Goal: Transaction & Acquisition: Book appointment/travel/reservation

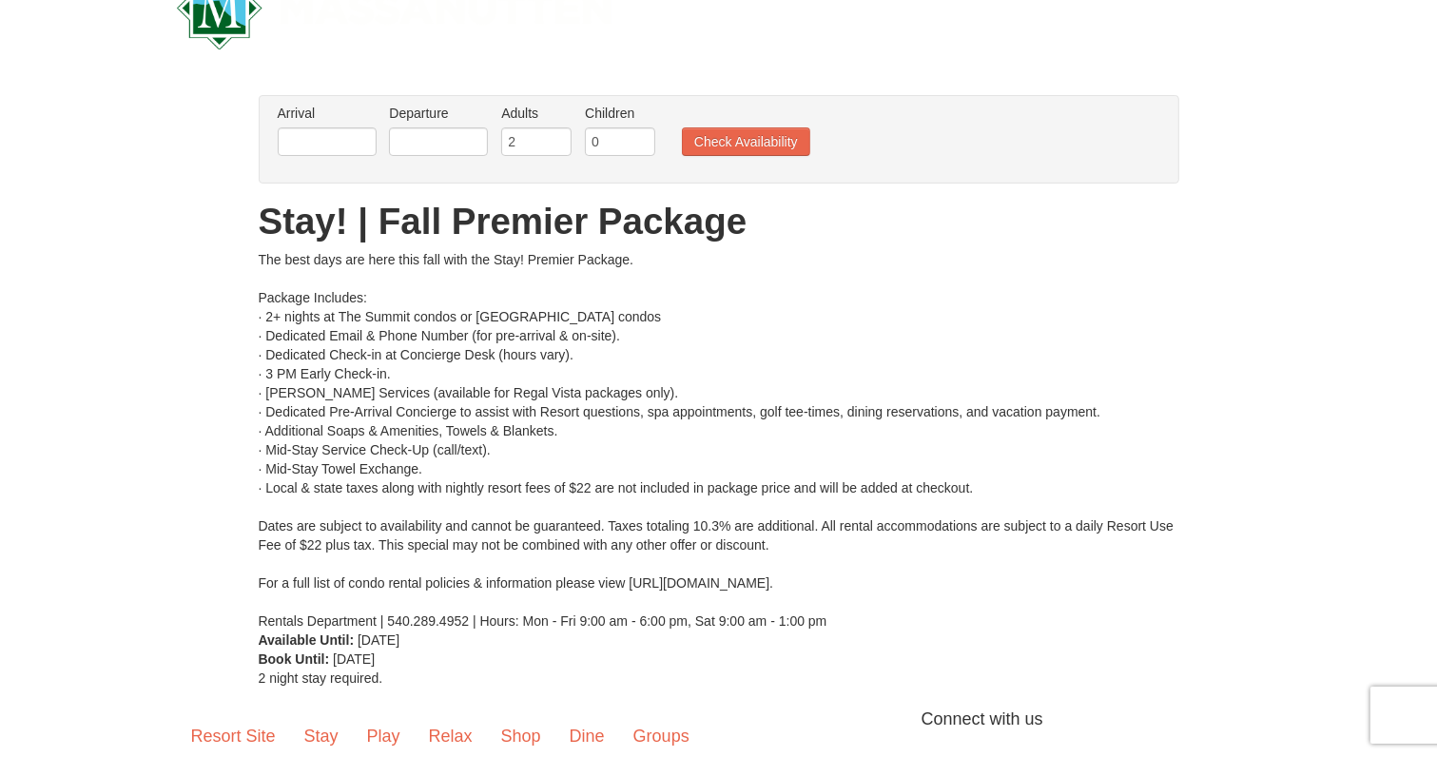
scroll to position [95, 0]
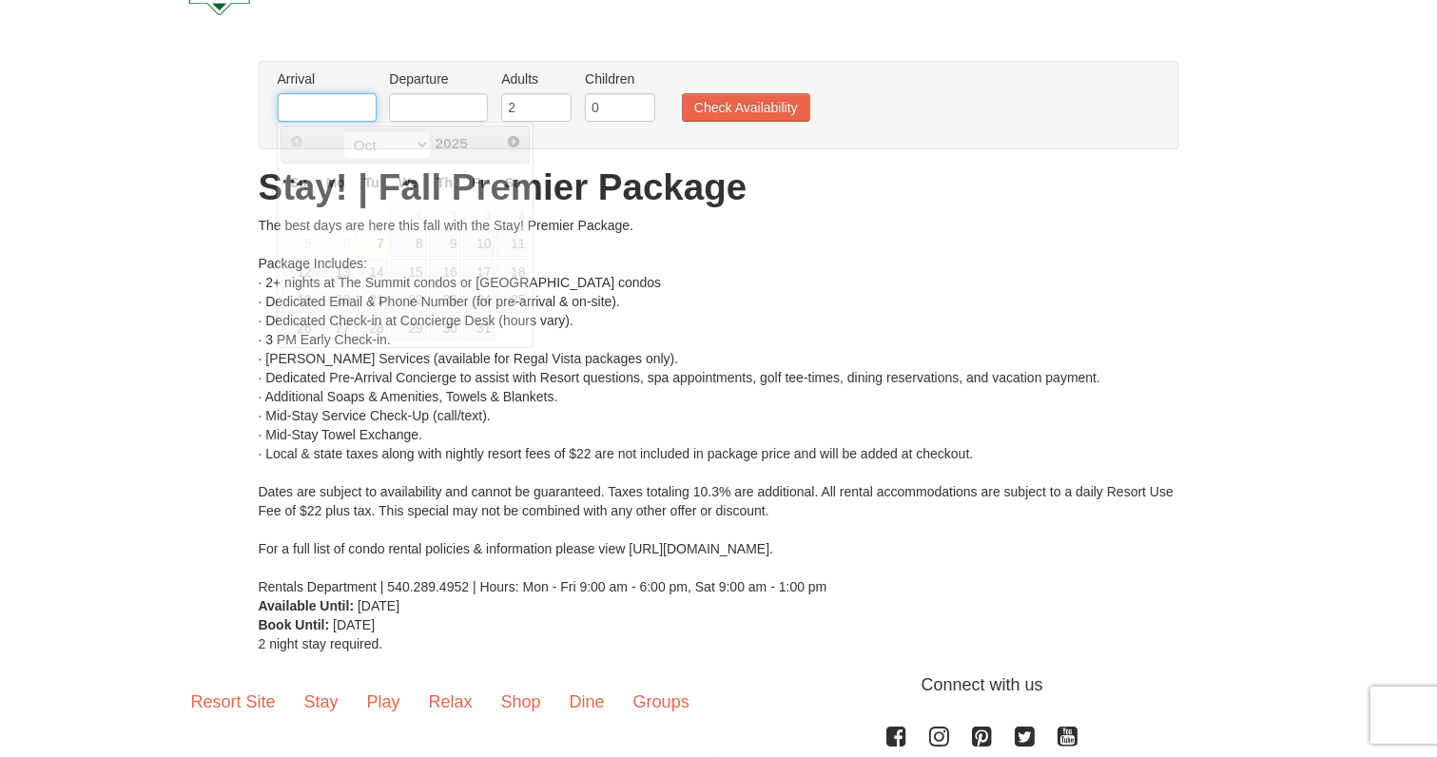
click at [350, 117] on input "text" at bounding box center [327, 107] width 99 height 29
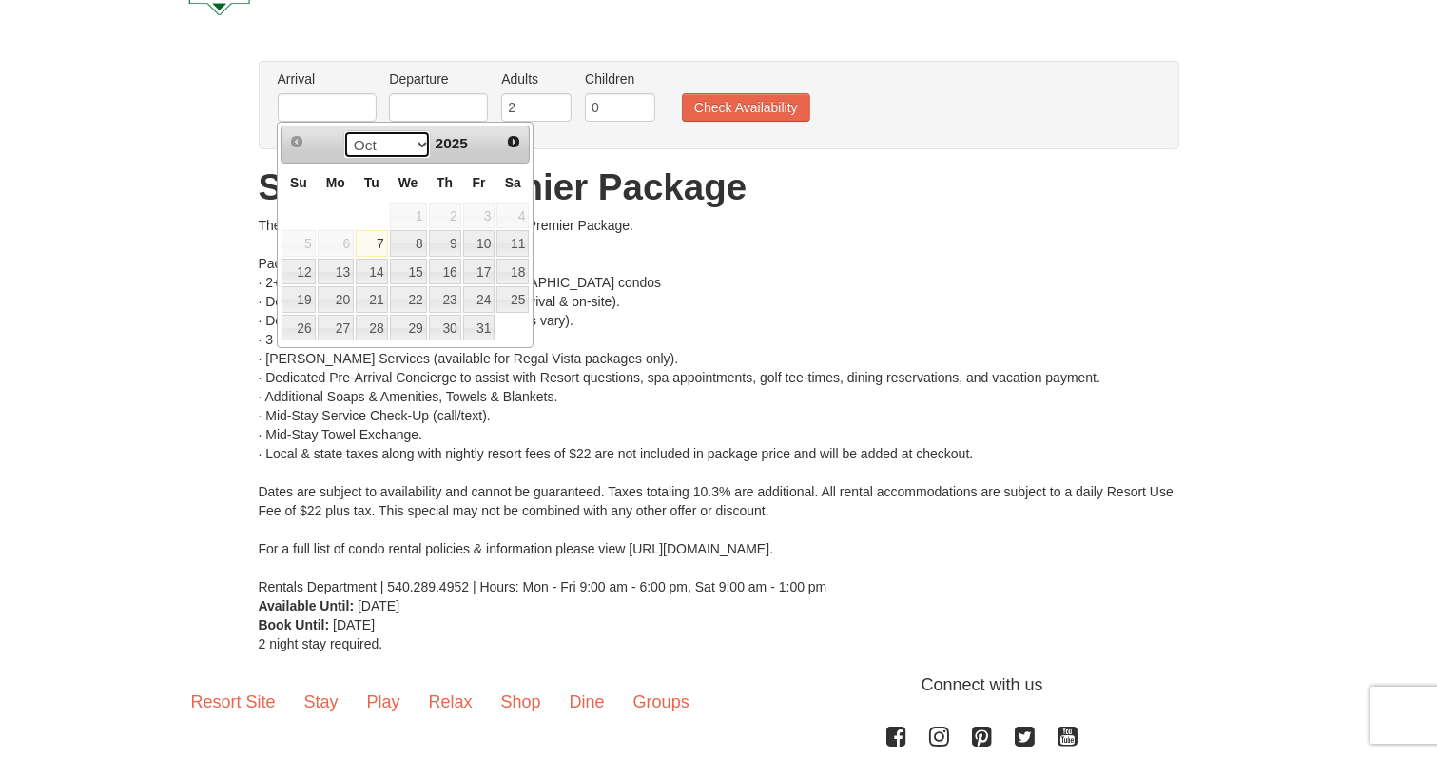
click at [415, 142] on select "Oct Nov Dec" at bounding box center [387, 144] width 88 height 29
click at [749, 223] on div "The best days are here this fall with the Stay! Premier Package. Package Includ…" at bounding box center [719, 406] width 921 height 380
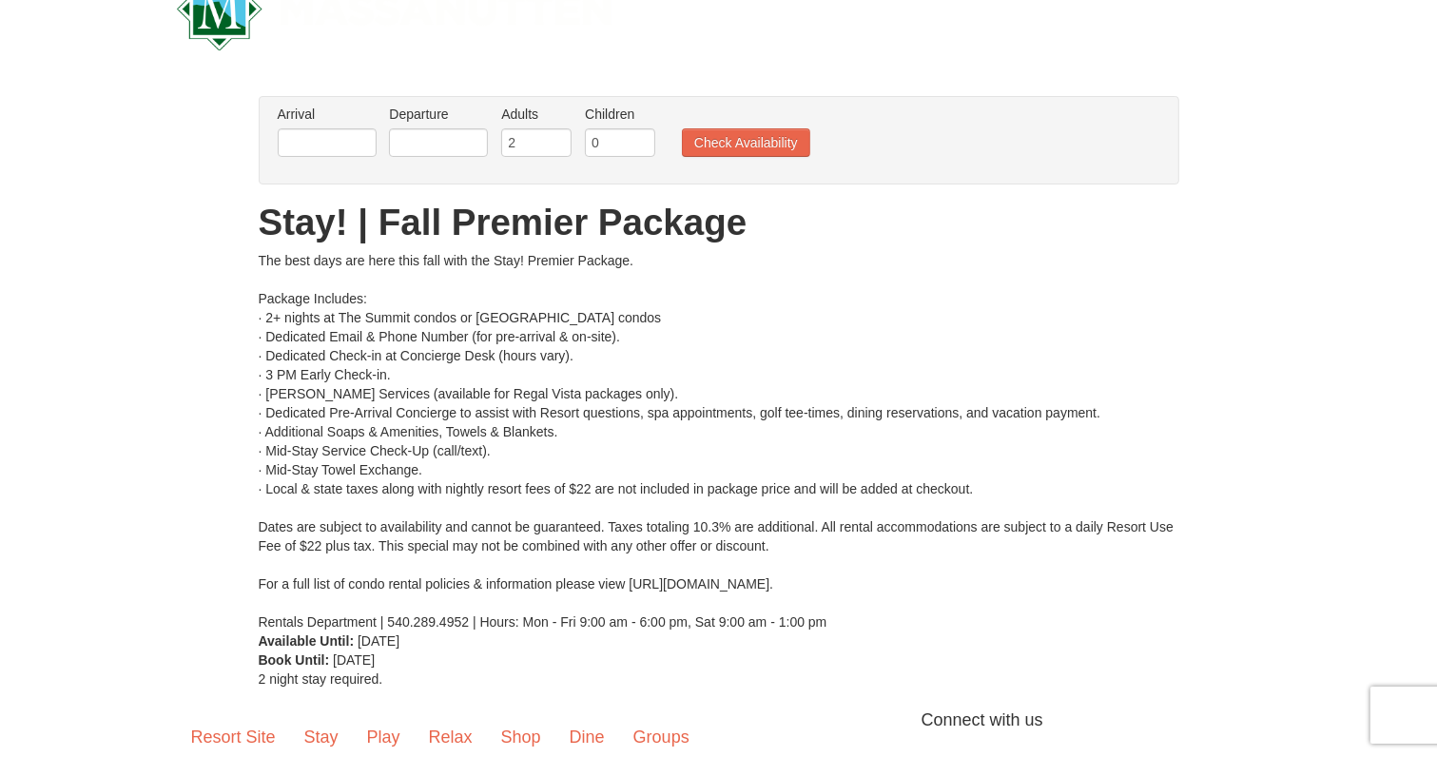
scroll to position [0, 0]
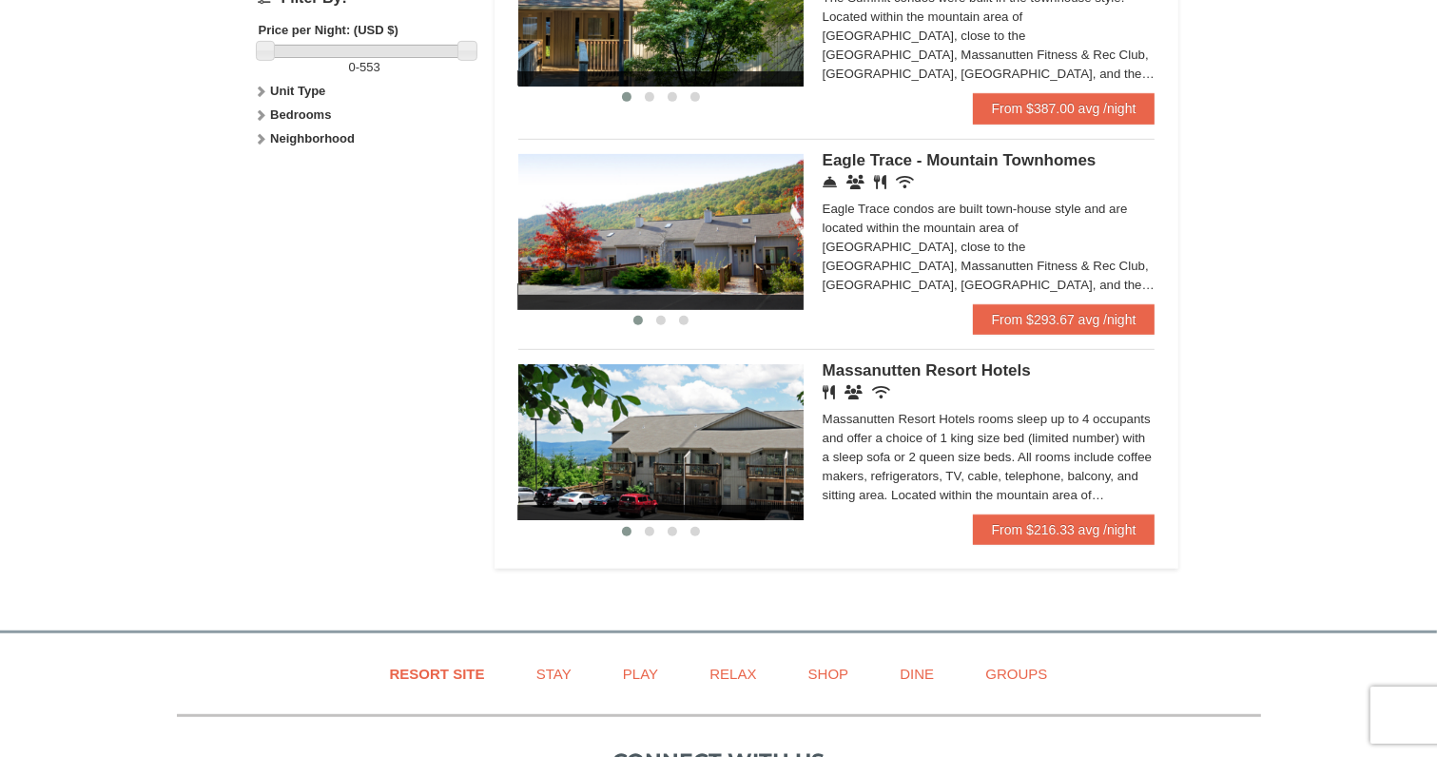
scroll to position [951, 0]
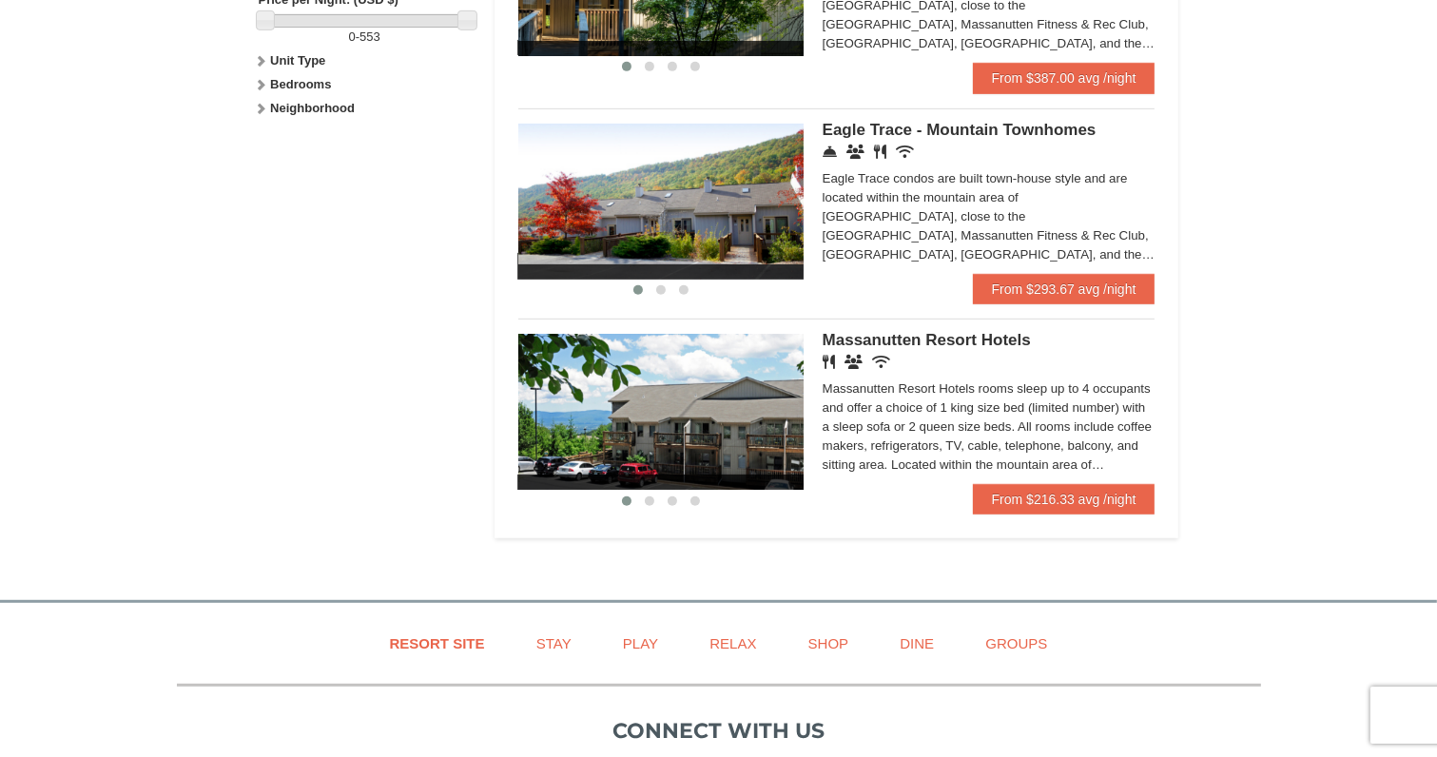
click at [640, 408] on img at bounding box center [660, 412] width 285 height 156
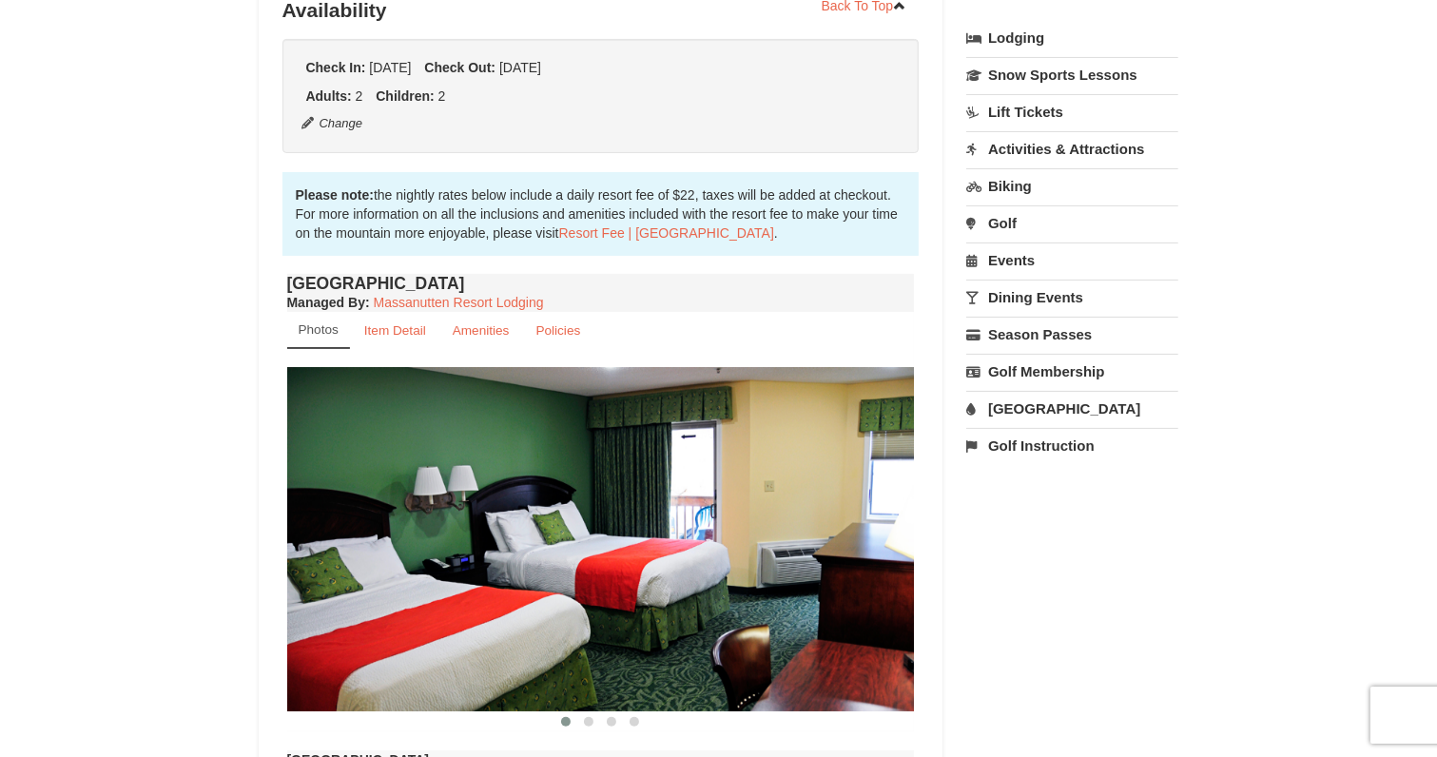
scroll to position [571, 0]
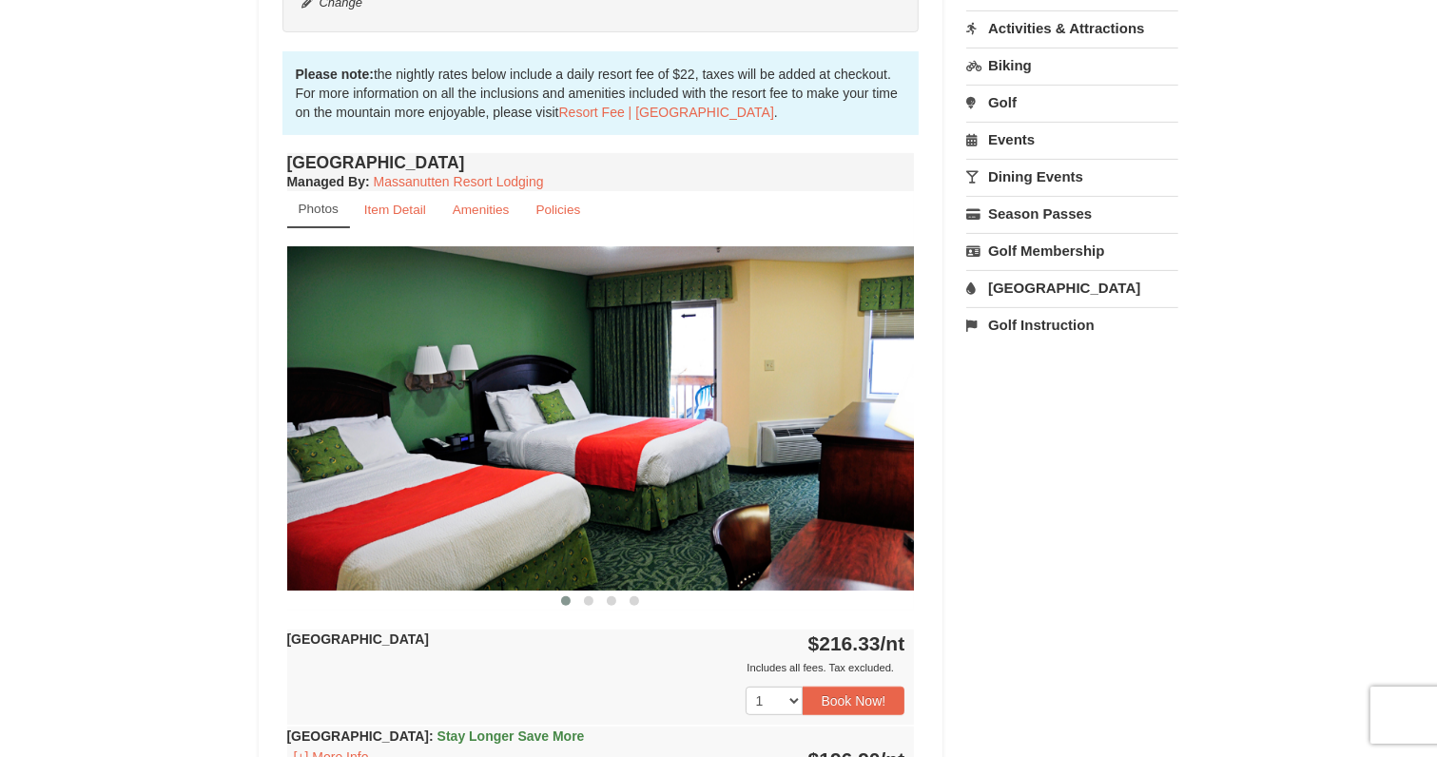
click at [770, 451] on img at bounding box center [601, 417] width 628 height 343
click at [833, 448] on img at bounding box center [601, 417] width 628 height 343
click at [869, 417] on img at bounding box center [601, 417] width 628 height 343
click at [877, 417] on img at bounding box center [601, 417] width 628 height 343
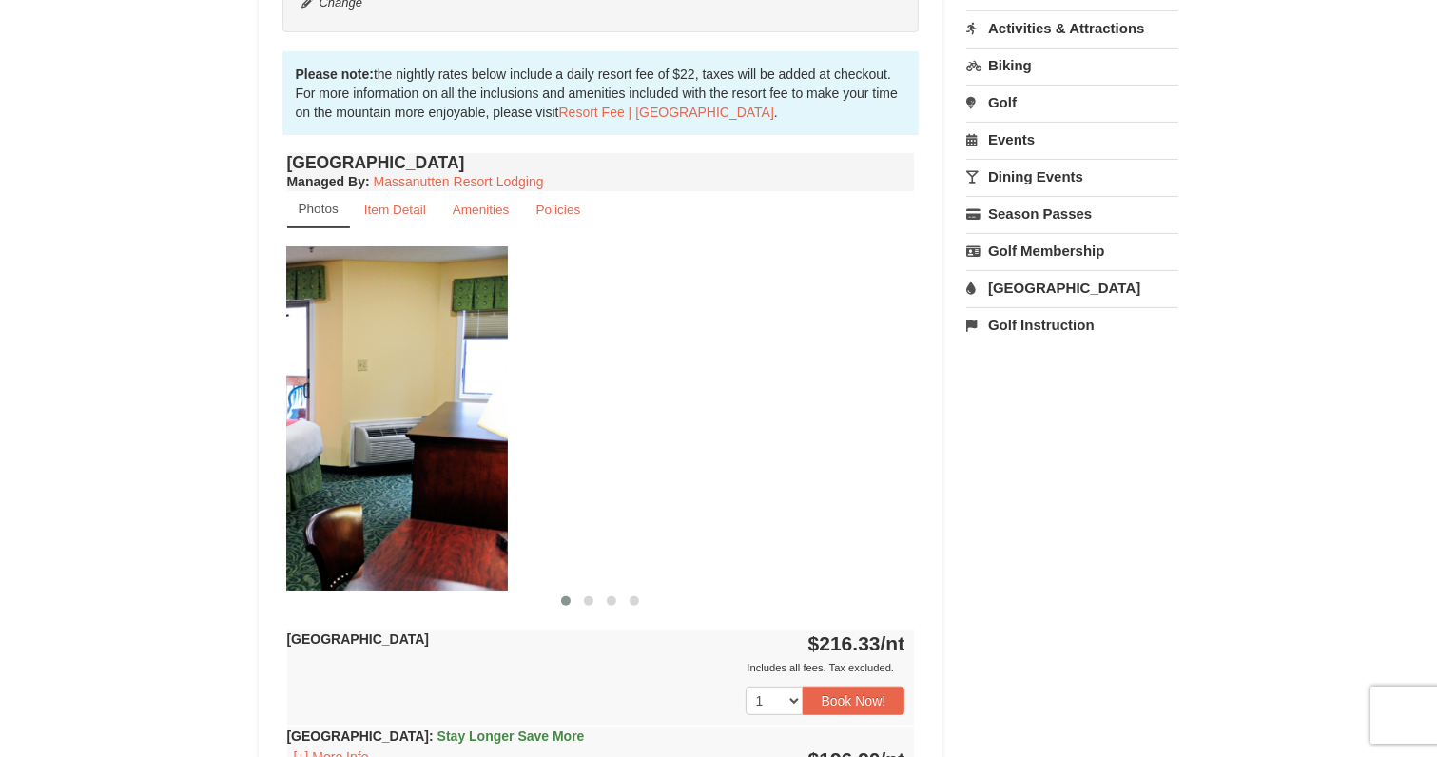
drag, startPoint x: 877, startPoint y: 417, endPoint x: 468, endPoint y: 421, distance: 408.9
click at [468, 422] on img at bounding box center [194, 417] width 628 height 343
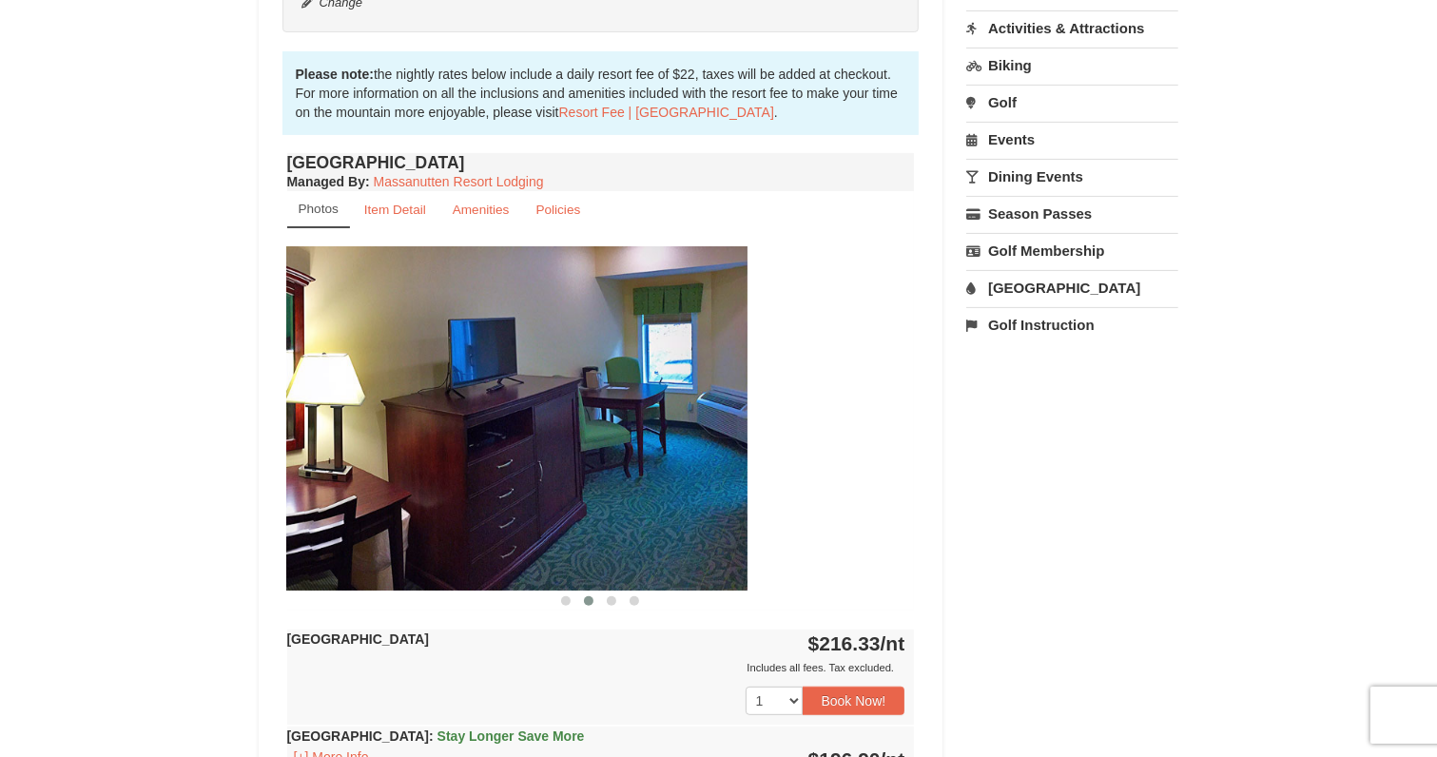
drag, startPoint x: 753, startPoint y: 403, endPoint x: 381, endPoint y: 390, distance: 372.1
click at [381, 390] on img at bounding box center [434, 417] width 628 height 343
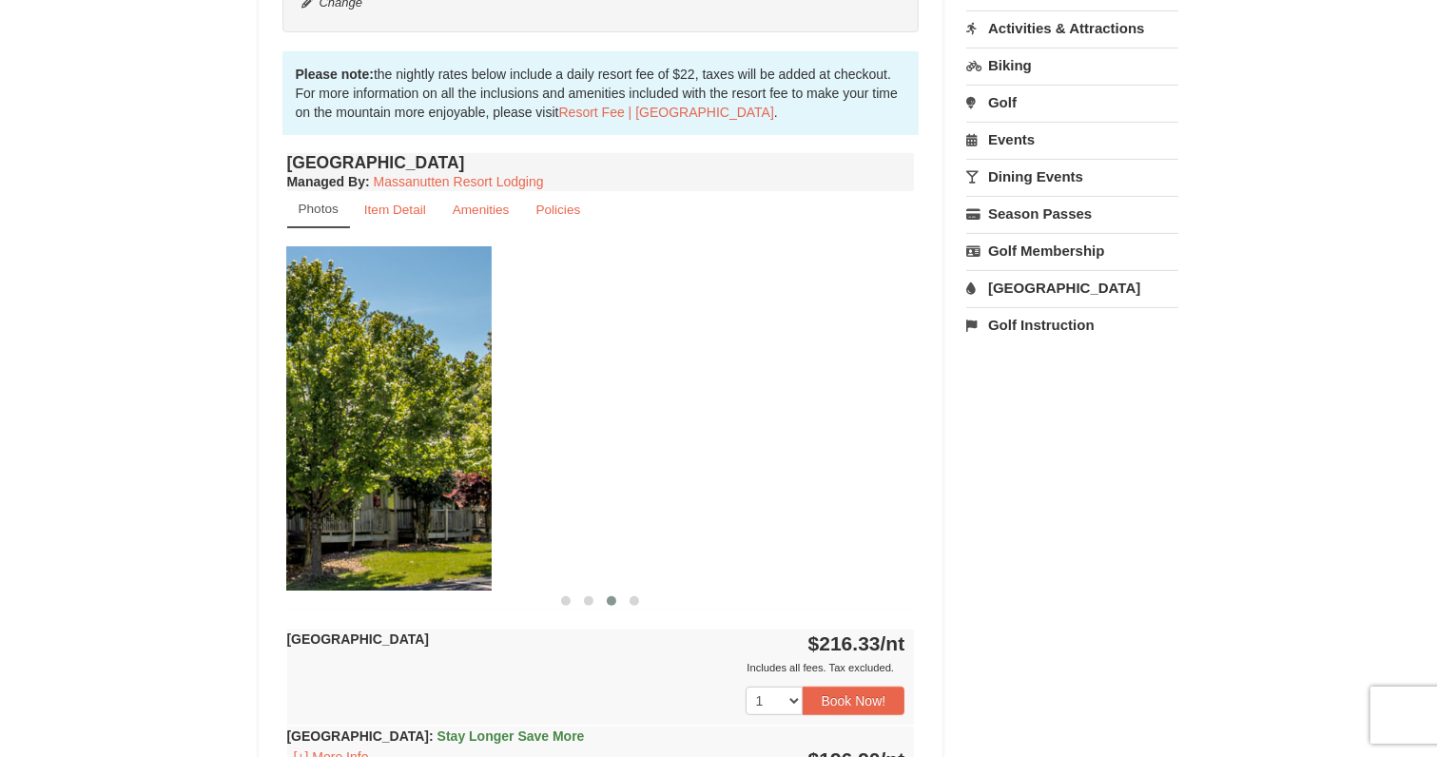
drag, startPoint x: 843, startPoint y: 401, endPoint x: 373, endPoint y: 407, distance: 469.8
click at [373, 409] on img at bounding box center [178, 417] width 628 height 343
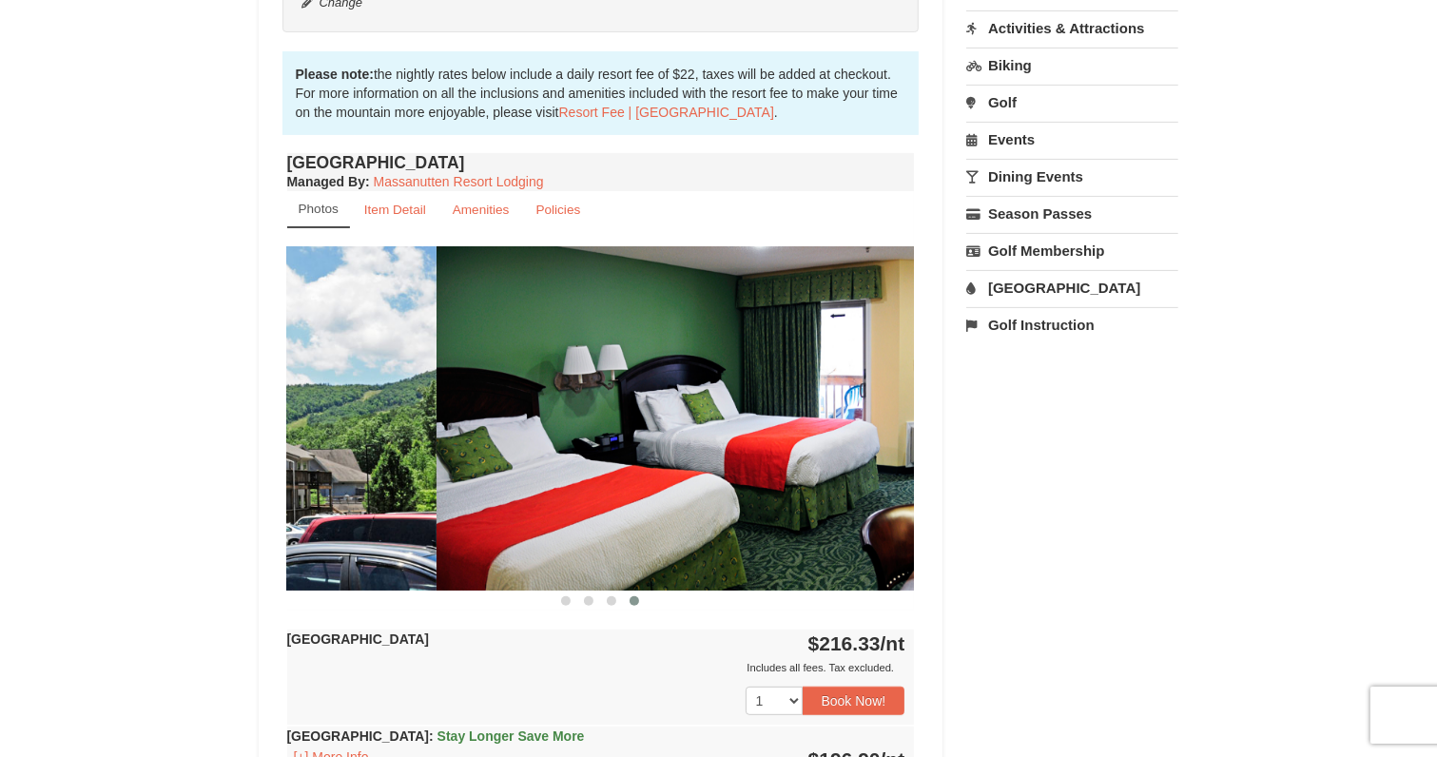
drag, startPoint x: 848, startPoint y: 409, endPoint x: 272, endPoint y: 418, distance: 576.4
click at [273, 418] on div "Book from $197! [STREET_ADDRESS], VA Availability Amenities Policies ‹ › Back T…" at bounding box center [601, 443] width 685 height 1656
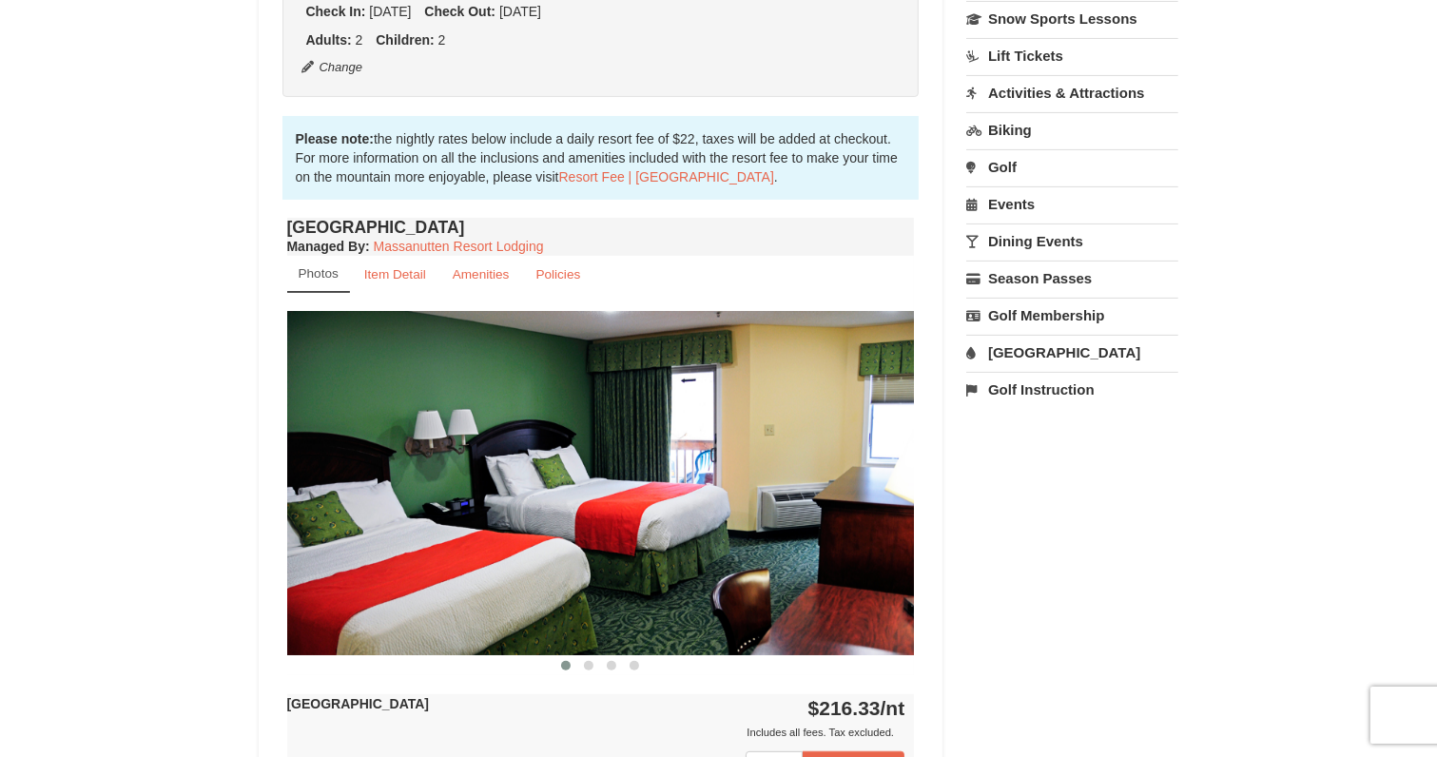
scroll to position [475, 0]
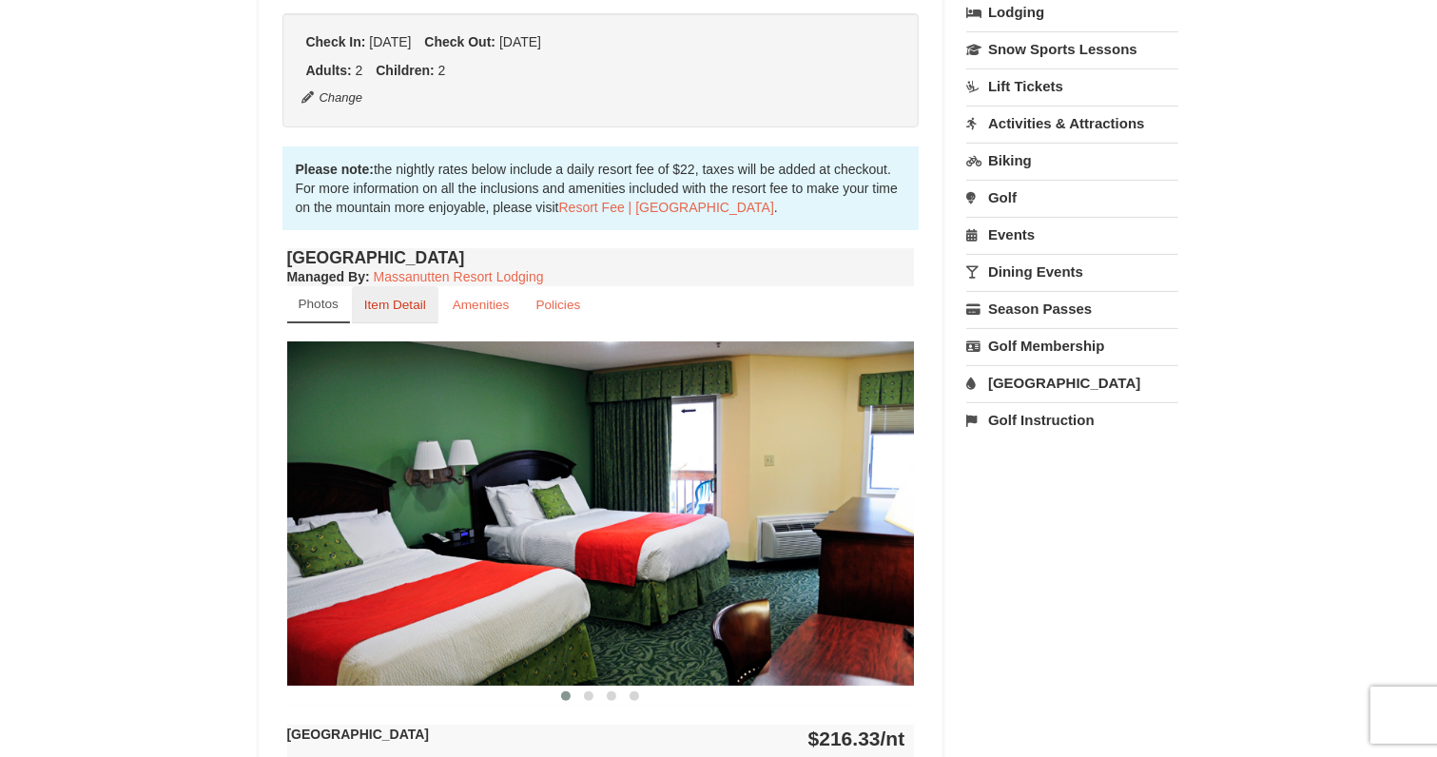
click at [409, 305] on small "Item Detail" at bounding box center [395, 305] width 62 height 14
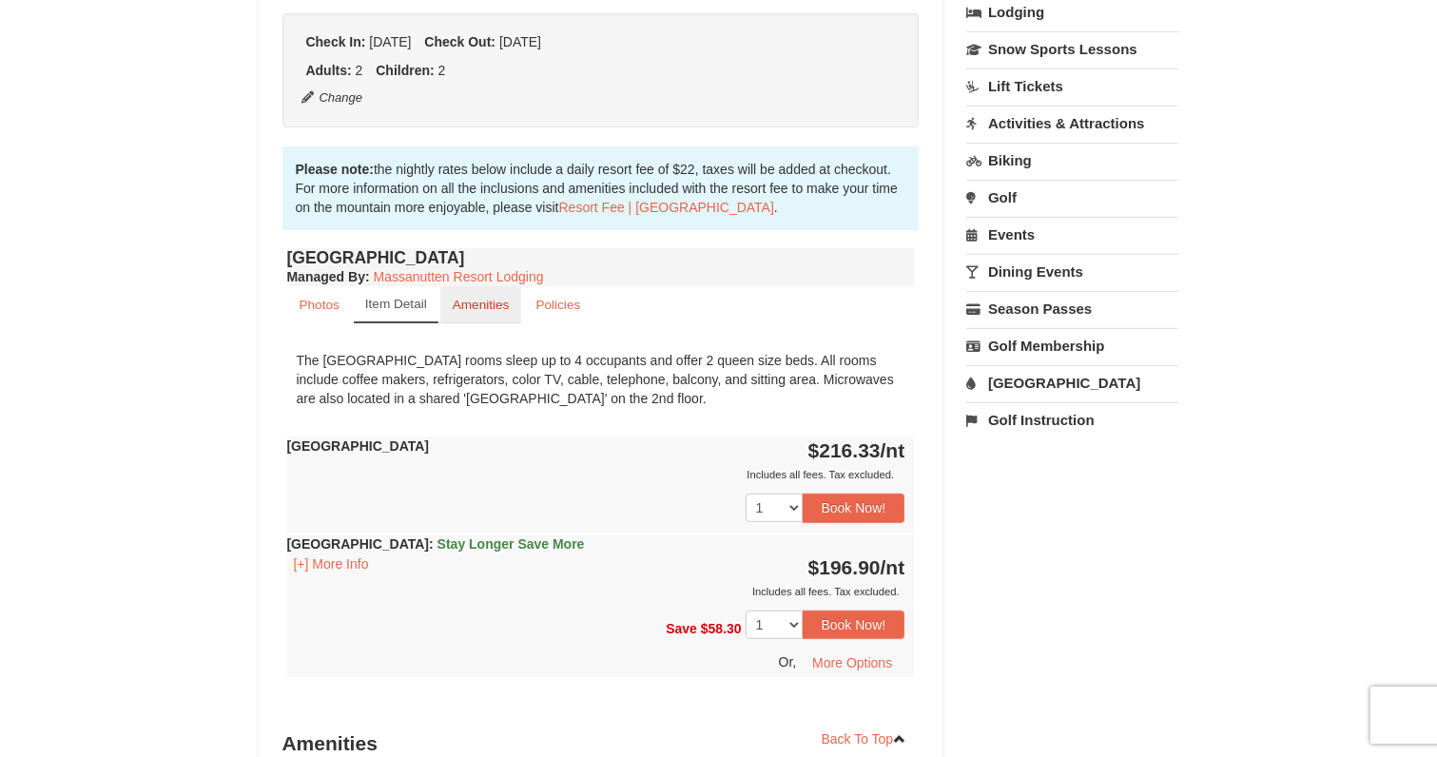
click at [488, 304] on small "Amenities" at bounding box center [481, 305] width 57 height 14
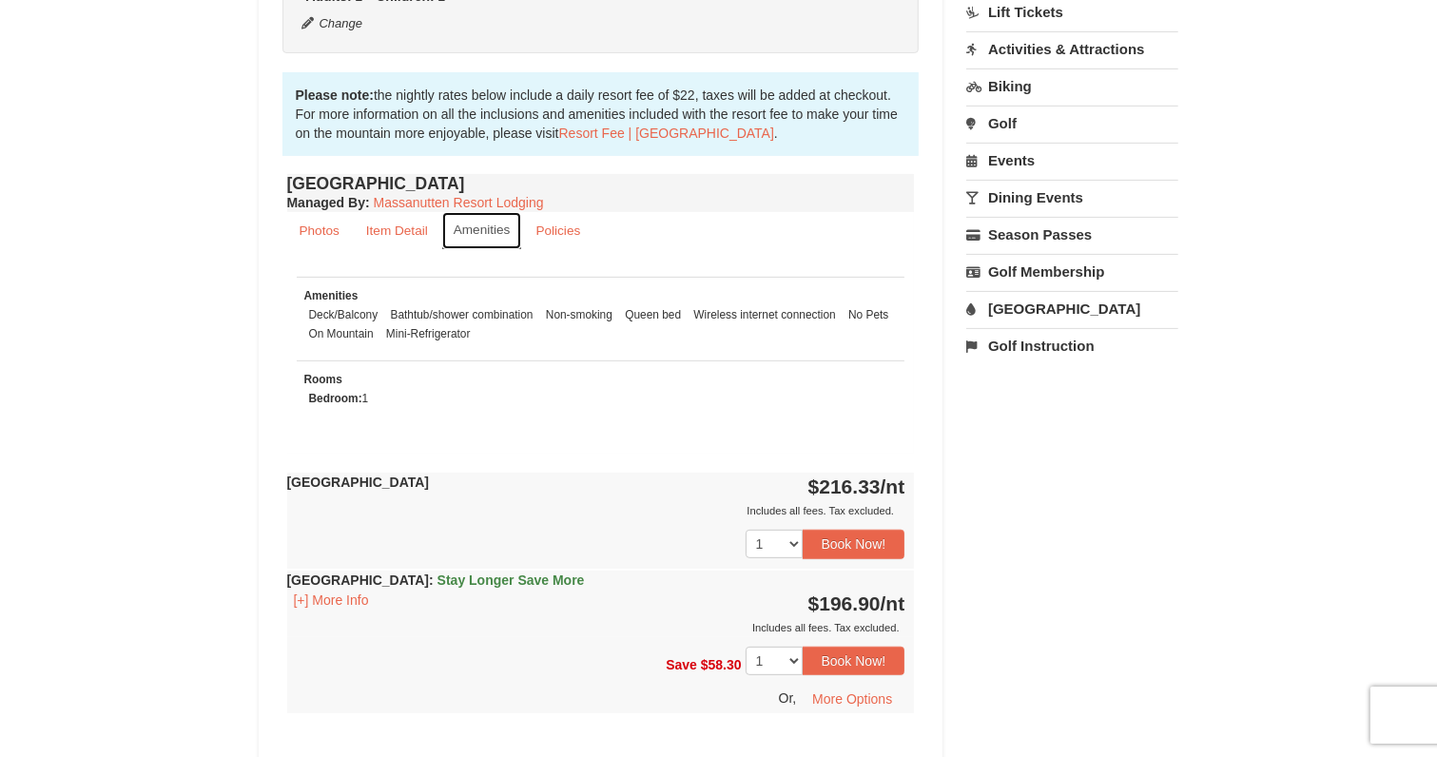
scroll to position [666, 0]
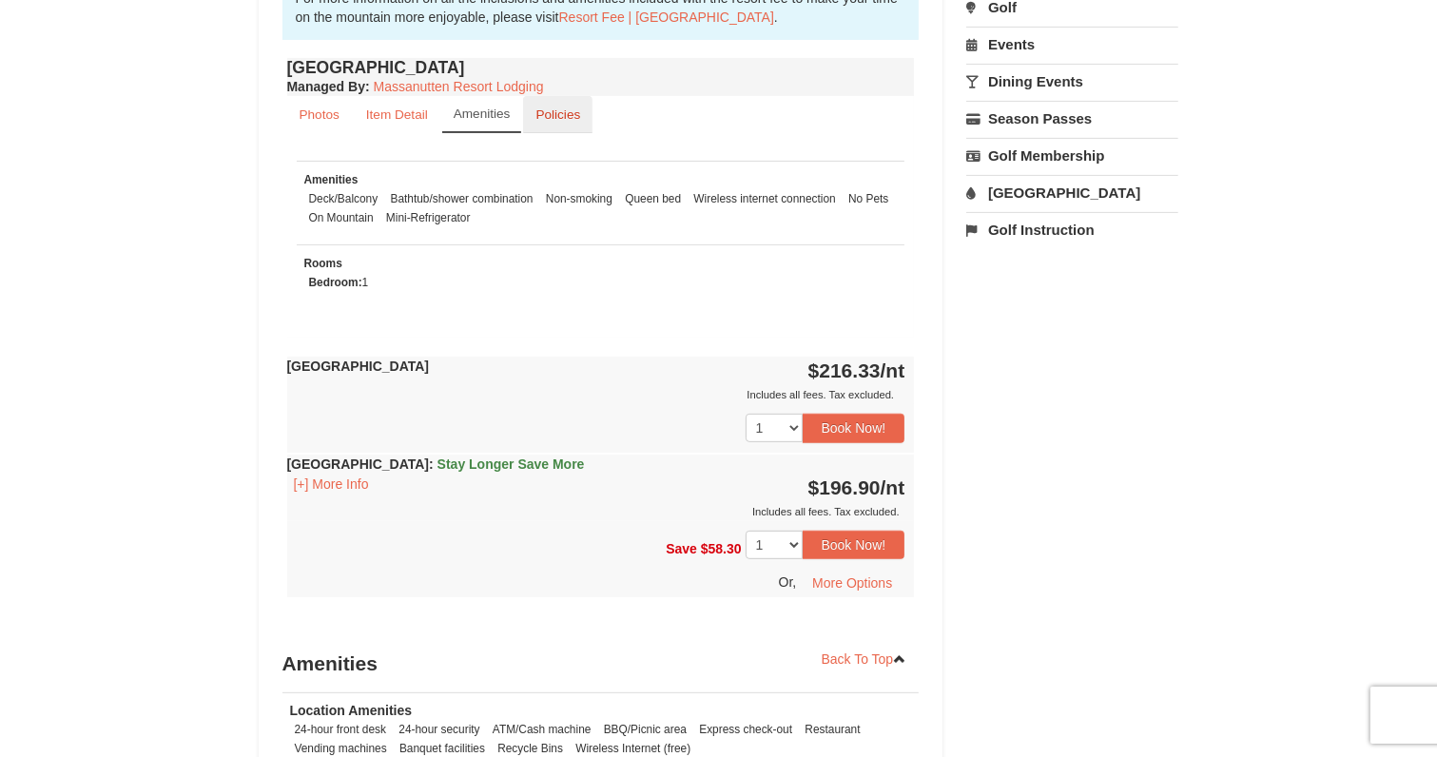
click at [563, 101] on link "Policies" at bounding box center [557, 114] width 69 height 37
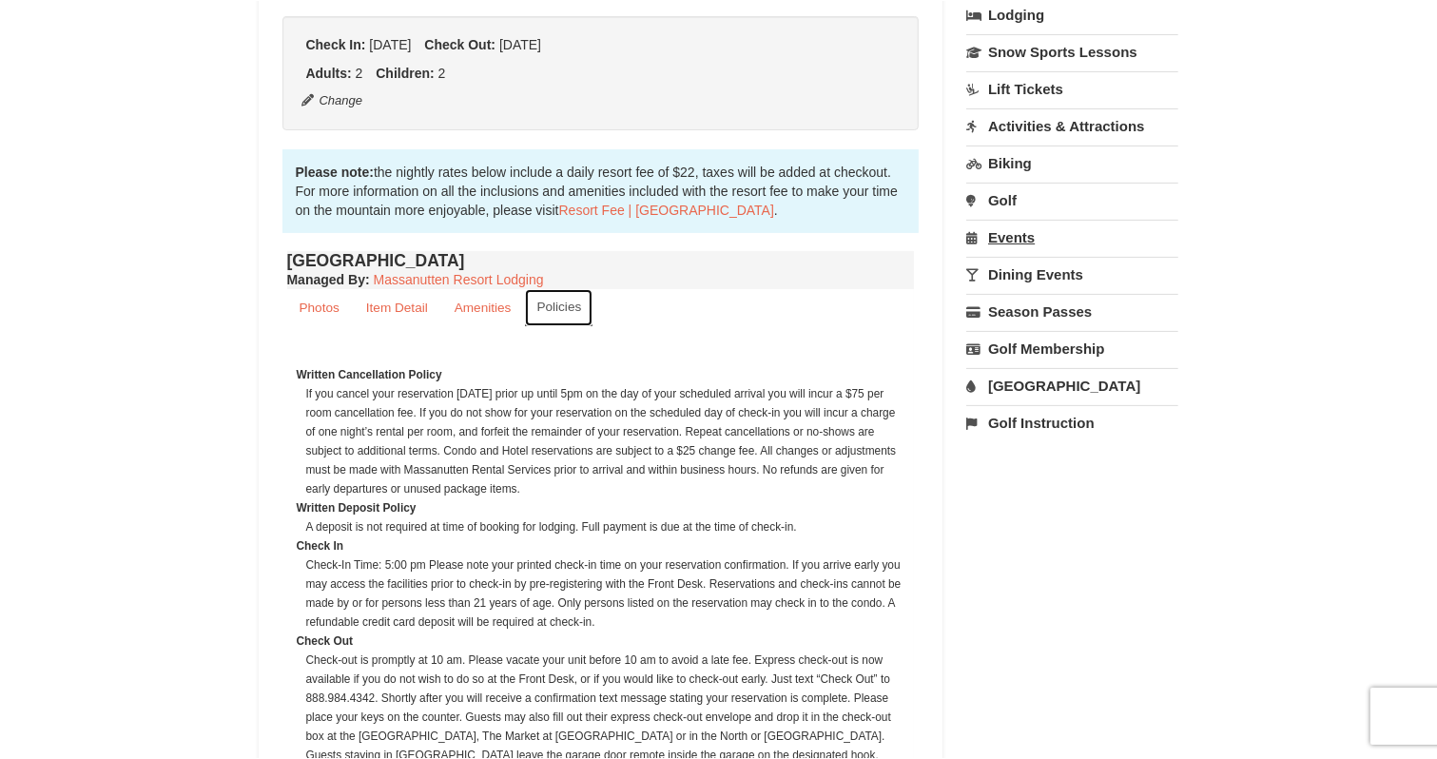
scroll to position [475, 0]
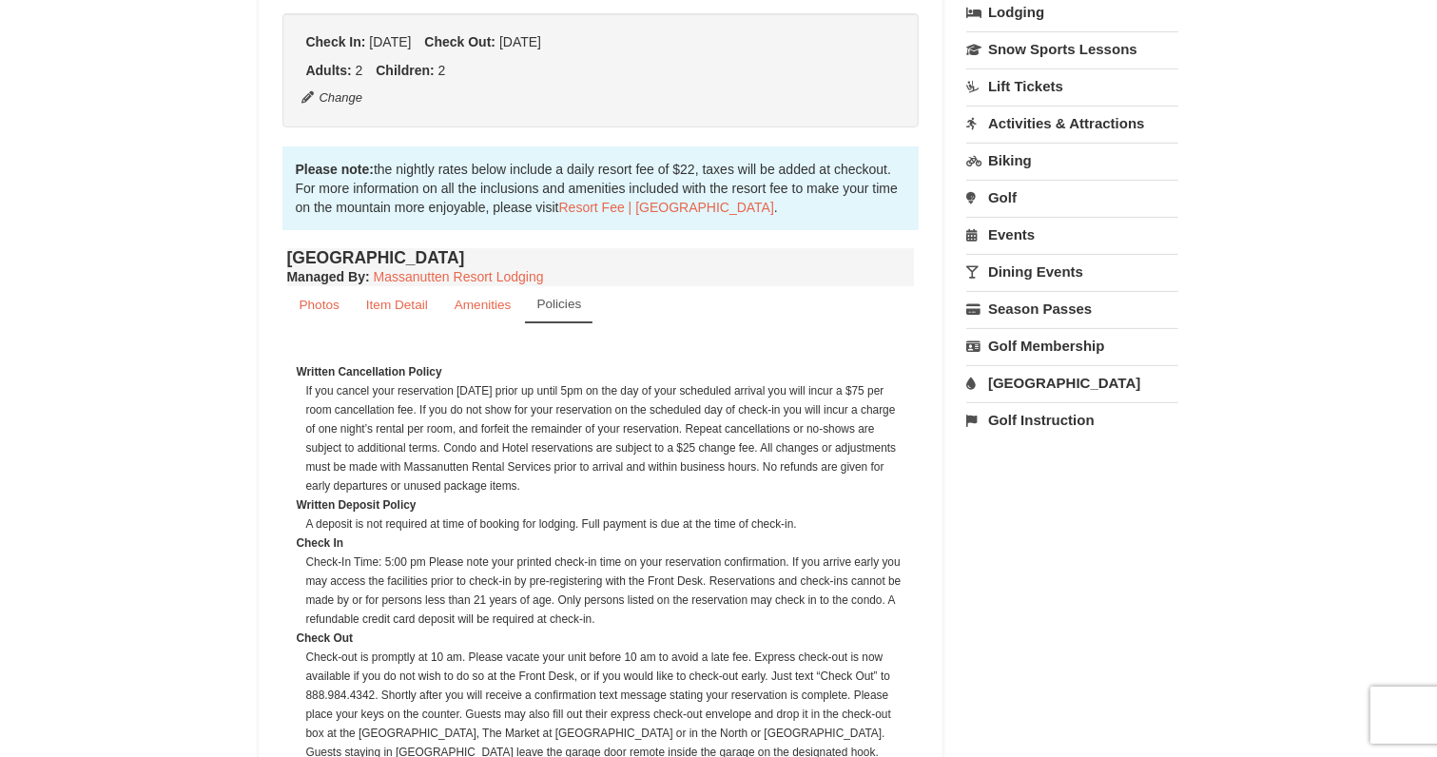
click at [1042, 383] on link "[GEOGRAPHIC_DATA]" at bounding box center [1072, 382] width 212 height 35
